Goal: Navigation & Orientation: Go to known website

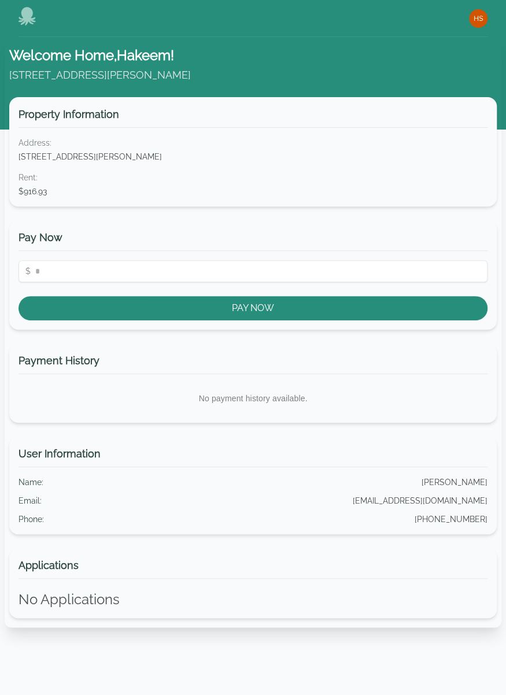
click at [61, 63] on h1 "Welcome Home, Hakeem !" at bounding box center [253, 55] width 488 height 19
